Goal: Task Accomplishment & Management: Complete application form

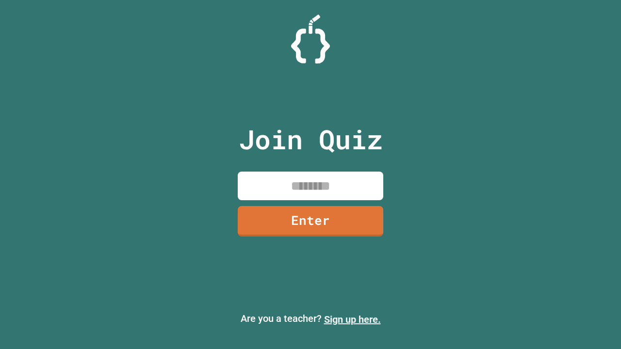
click at [352, 320] on link "Sign up here." at bounding box center [352, 320] width 57 height 12
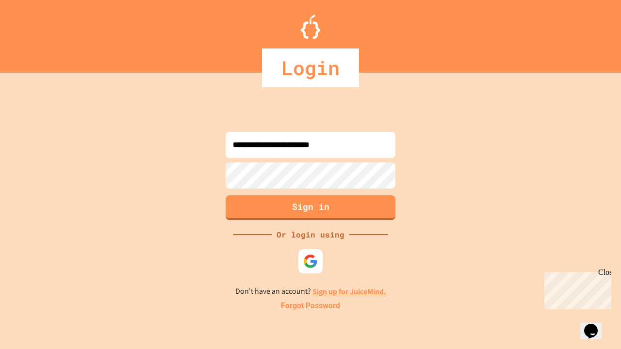
type input "**********"
